Goal: Task Accomplishment & Management: Use online tool/utility

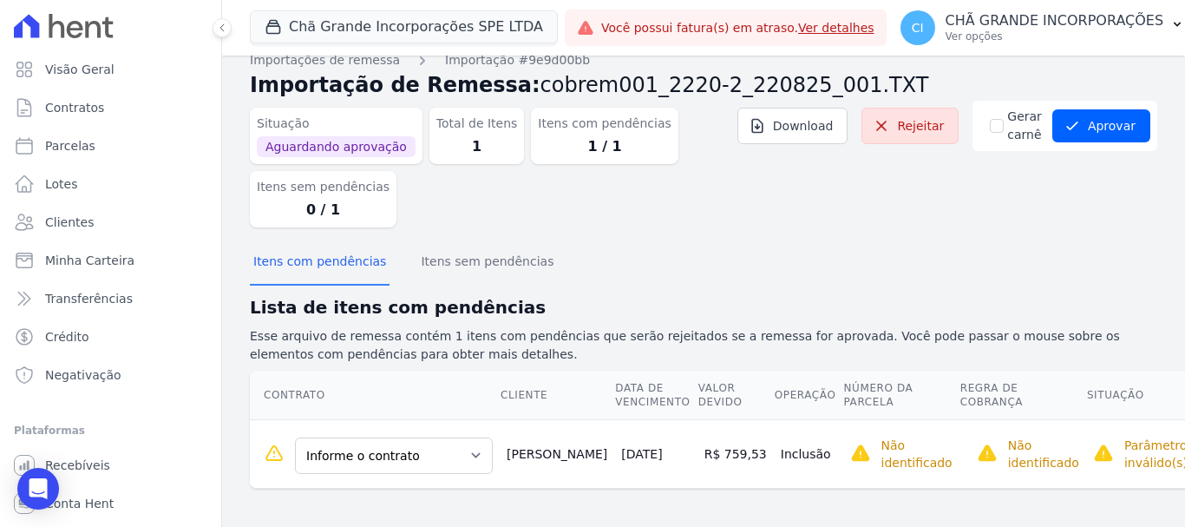
scroll to position [23, 0]
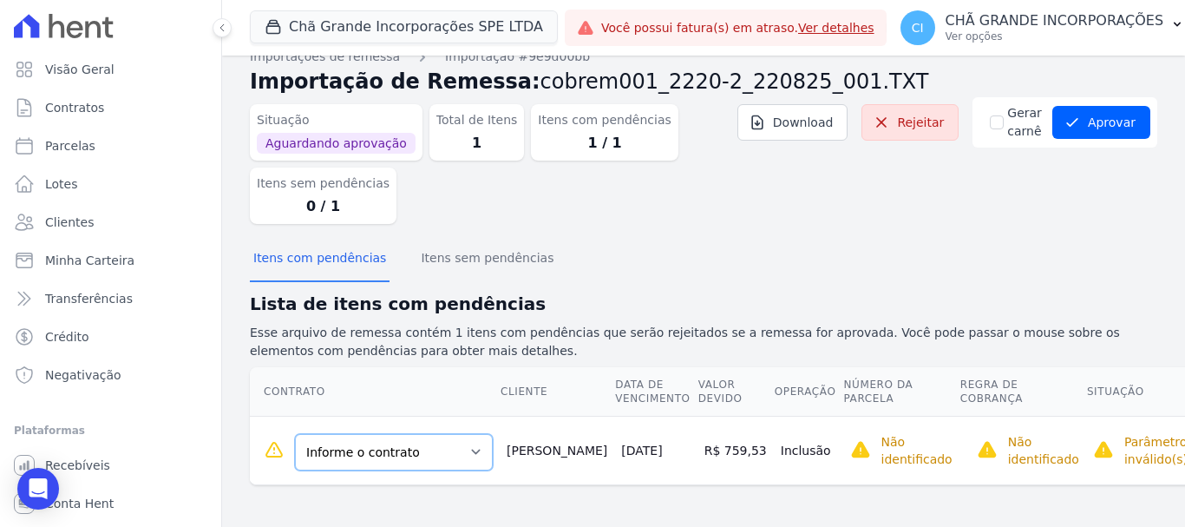
click at [450, 449] on select "Informe o contrato AVR7424 Quadra C - LOTE 0004" at bounding box center [394, 452] width 198 height 36
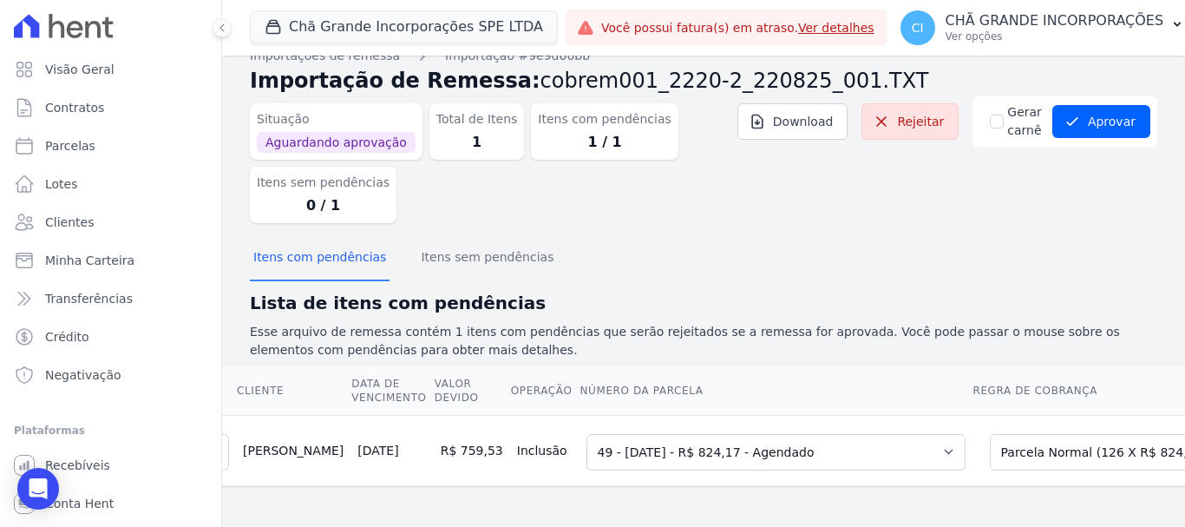
scroll to position [0, 244]
click at [1041, 452] on select "Selecione uma Nova Parcela Avulsa Parcela Avulsa Existente Intercalada (10 X R$…" at bounding box center [1116, 452] width 254 height 36
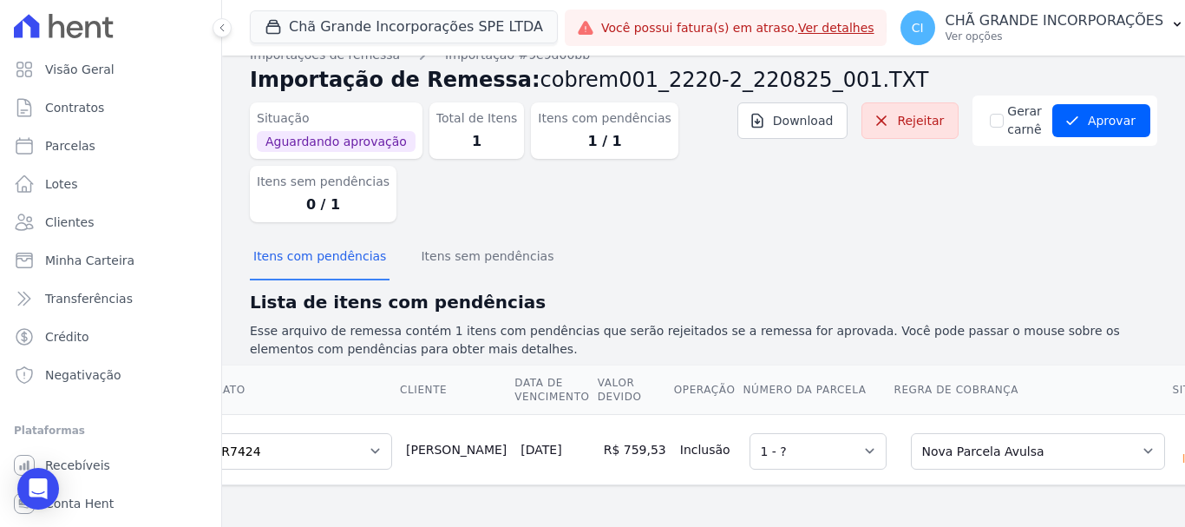
scroll to position [37, 0]
click at [1112, 104] on button "Aprovar" at bounding box center [1102, 120] width 98 height 33
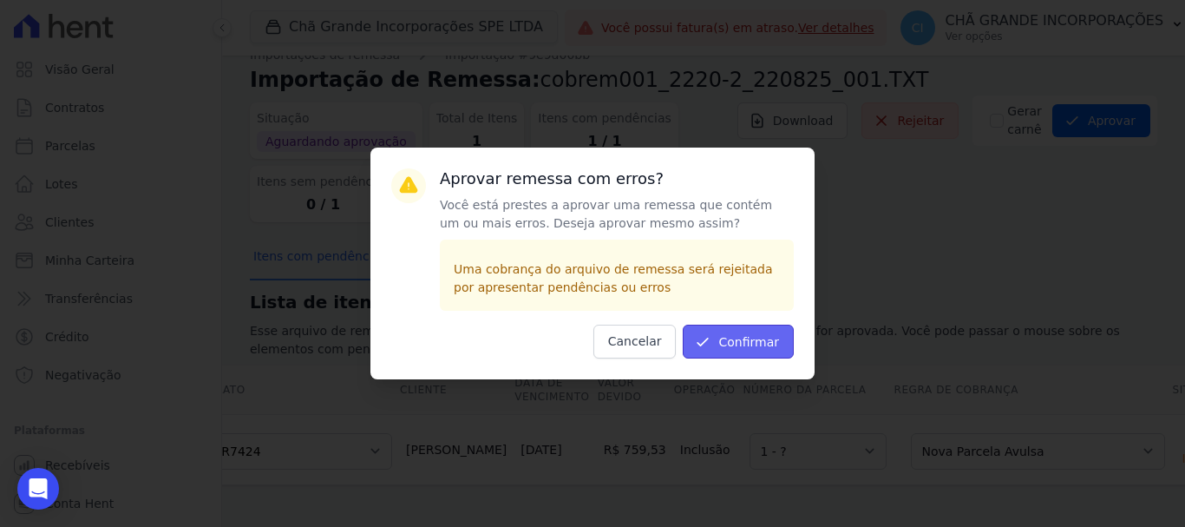
click at [764, 349] on button "Confirmar" at bounding box center [738, 342] width 111 height 34
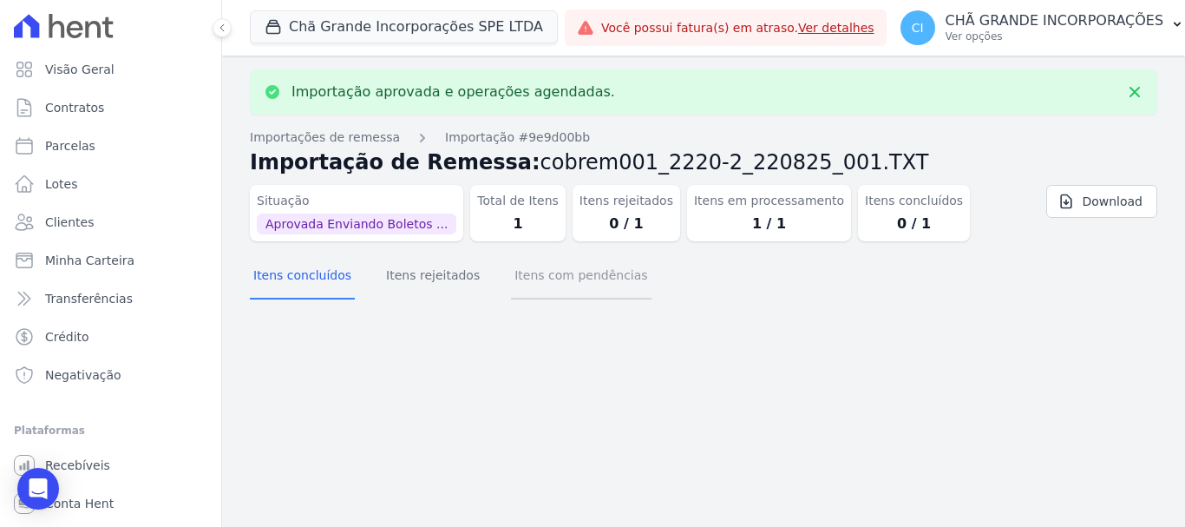
click at [574, 281] on button "Itens com pendências" at bounding box center [581, 276] width 140 height 45
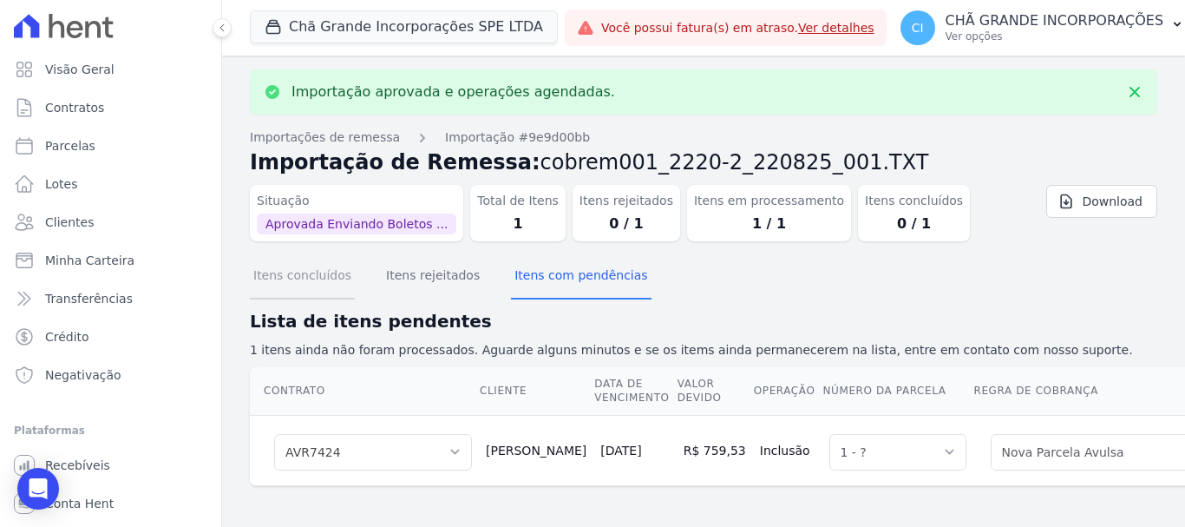
click at [292, 278] on button "Itens concluídos" at bounding box center [302, 276] width 105 height 45
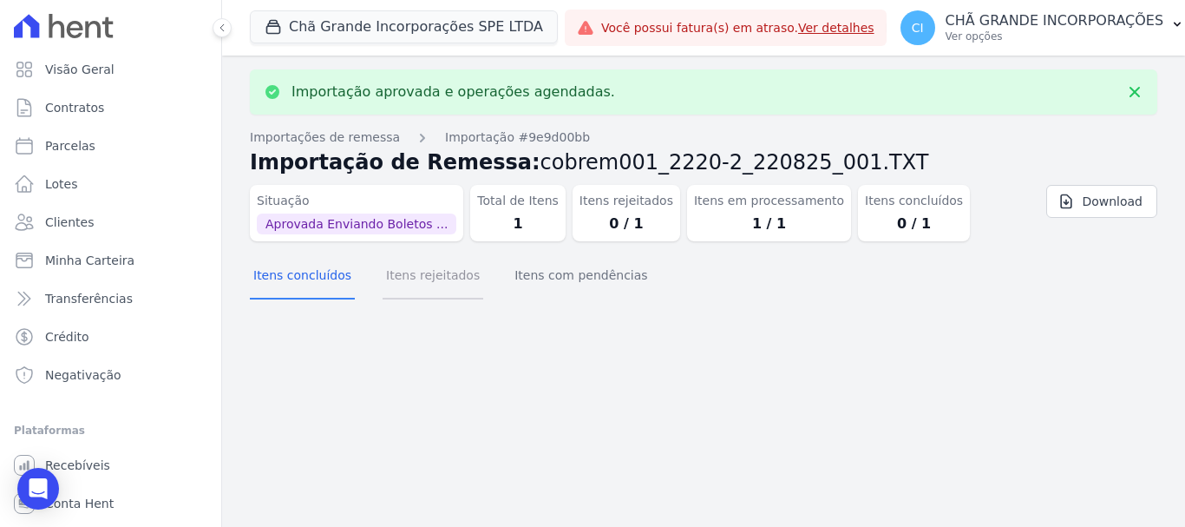
click at [430, 287] on button "Itens rejeitados" at bounding box center [433, 276] width 101 height 45
click at [576, 266] on button "Itens com pendências" at bounding box center [581, 276] width 140 height 45
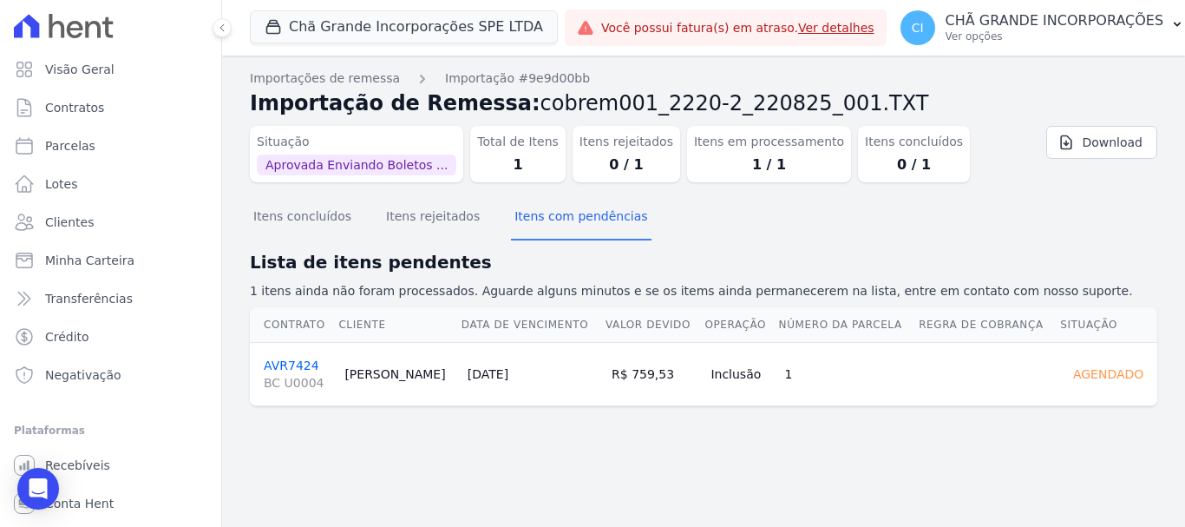
click at [290, 367] on link "AVR7424 BC U0004" at bounding box center [297, 374] width 67 height 33
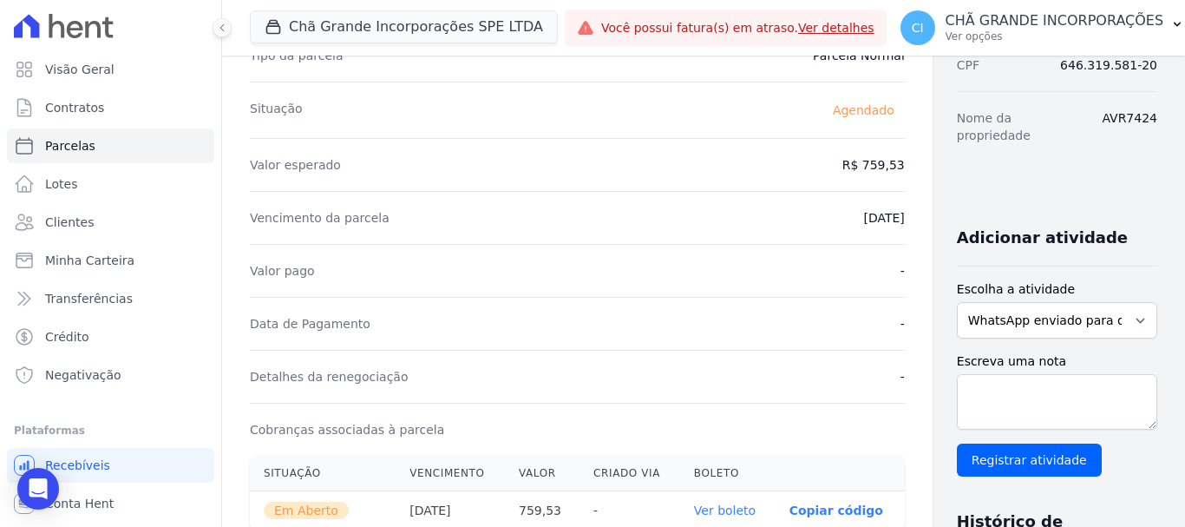
scroll to position [87, 0]
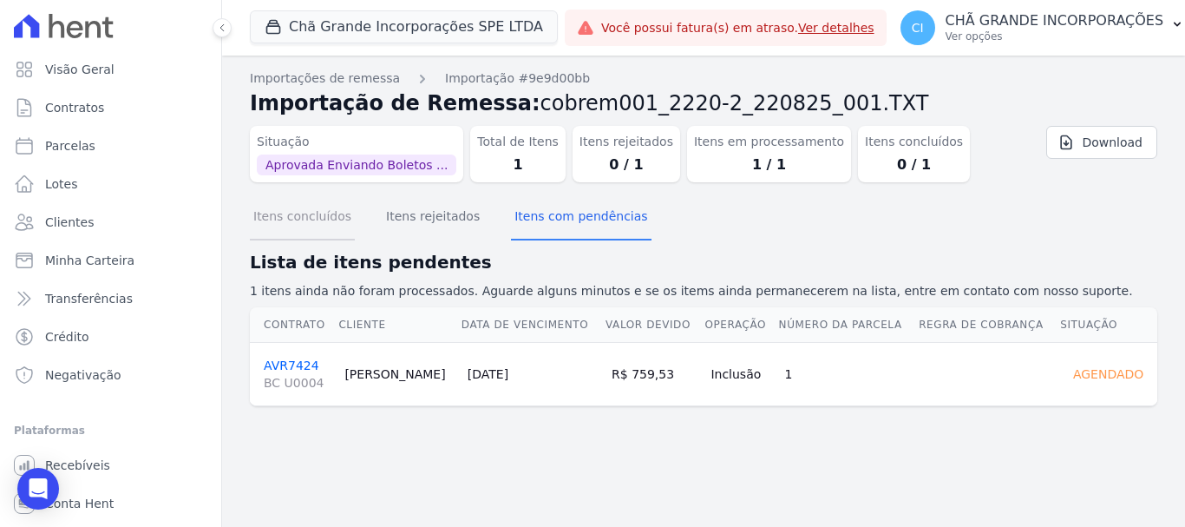
click at [256, 215] on button "Itens concluídos" at bounding box center [302, 217] width 105 height 45
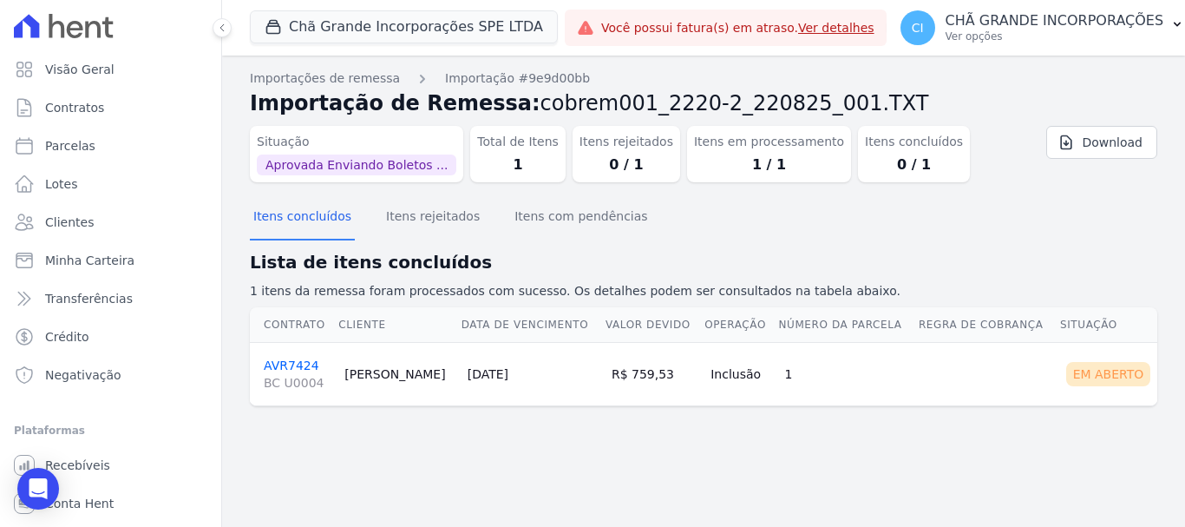
click at [287, 364] on link "AVR7424 BC U0004" at bounding box center [297, 374] width 67 height 33
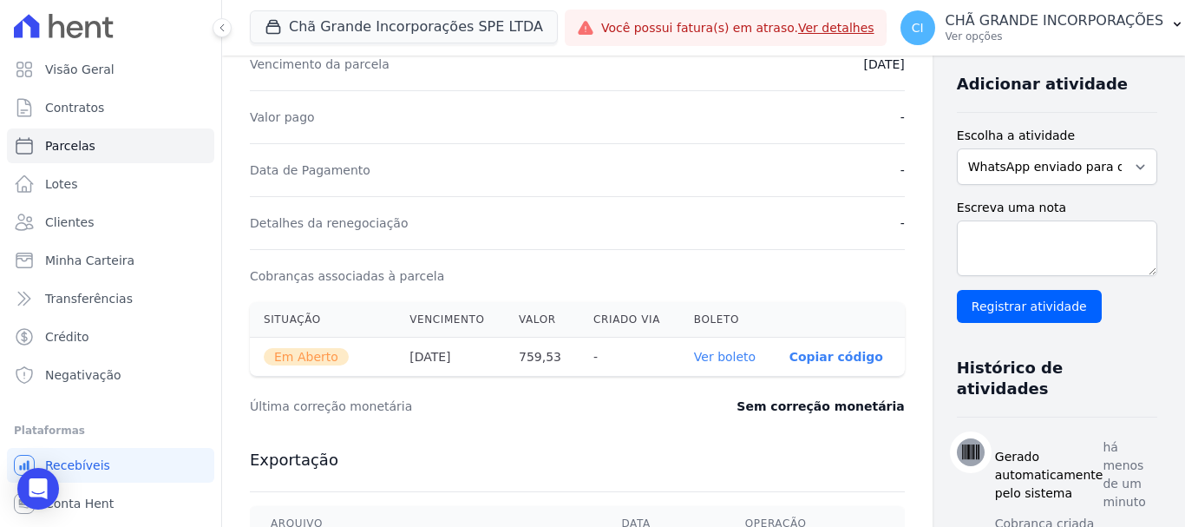
scroll to position [521, 0]
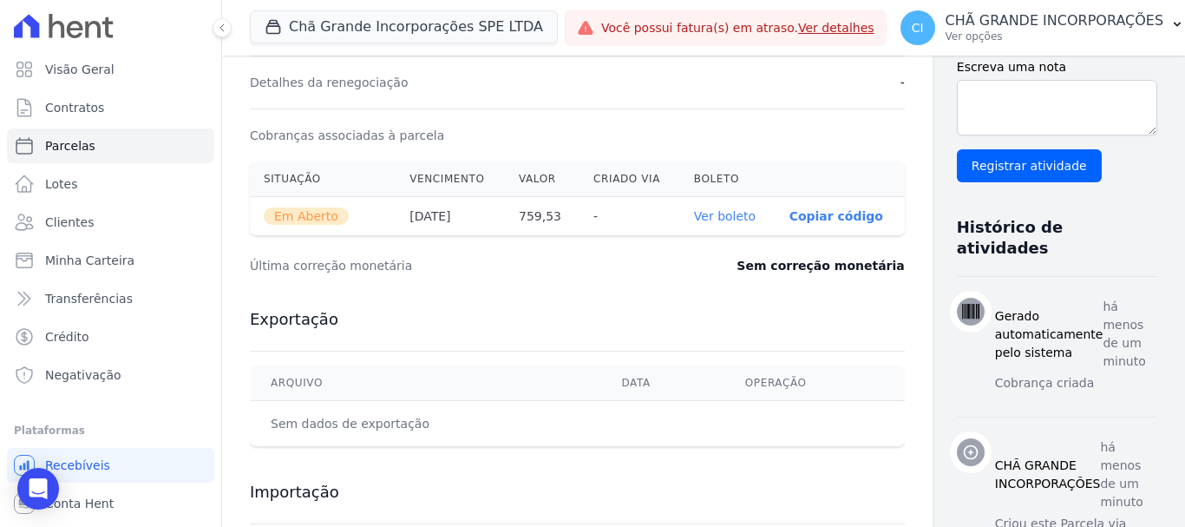
click at [694, 223] on link "Ver boleto" at bounding box center [725, 216] width 62 height 14
